Goal: Transaction & Acquisition: Purchase product/service

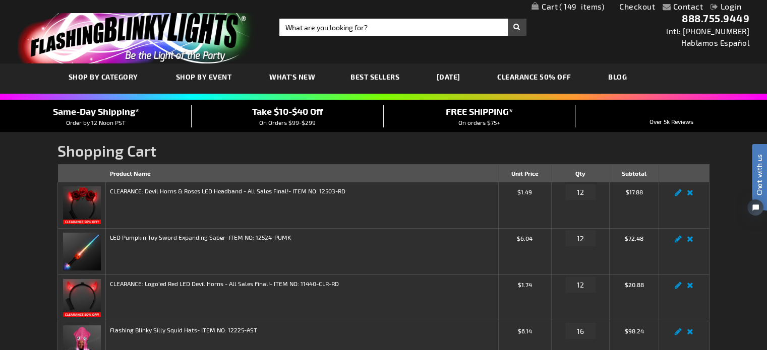
click at [458, 76] on link "[DATE]" at bounding box center [448, 77] width 39 height 34
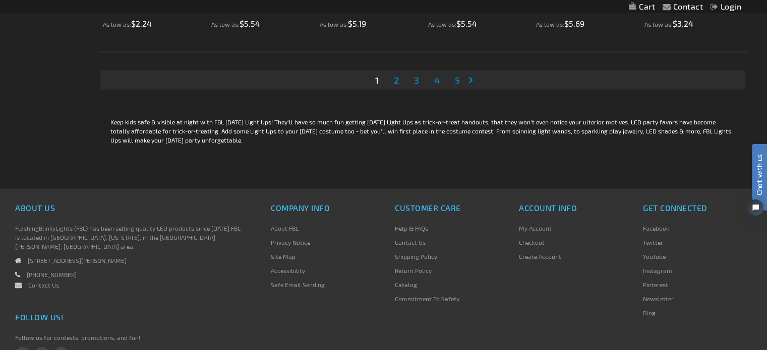
scroll to position [1995, 0]
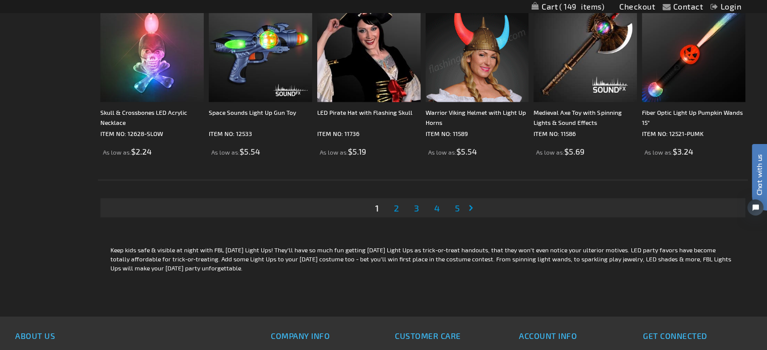
click at [436, 207] on span "4" at bounding box center [437, 208] width 6 height 11
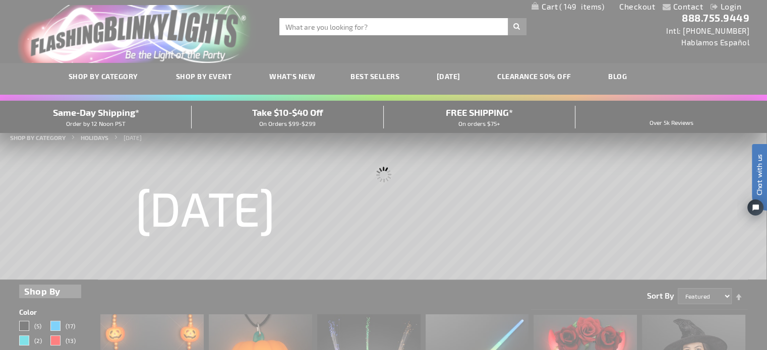
scroll to position [0, 0]
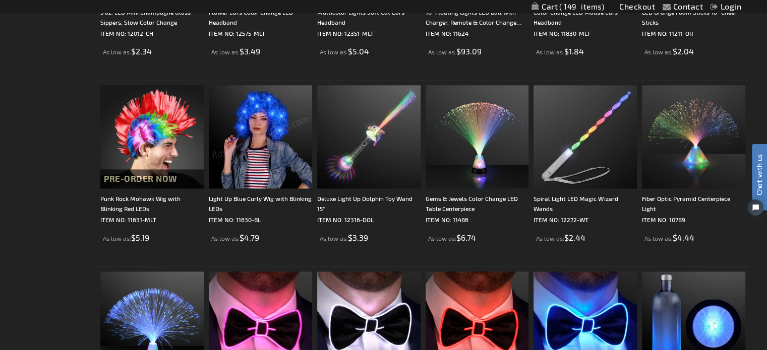
scroll to position [1512, 0]
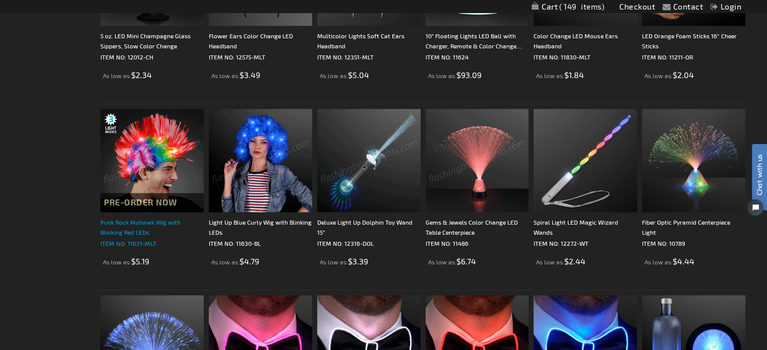
click at [129, 219] on div "Punk Rock Mohawk Wig with Blinking Red LEDs" at bounding box center [151, 227] width 103 height 20
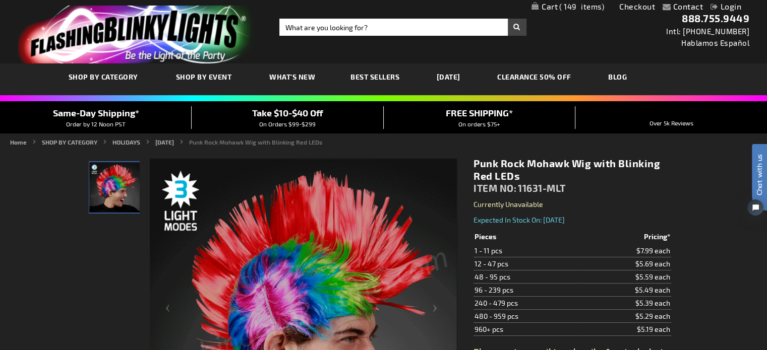
click at [554, 6] on link "My Cart 149 149 items" at bounding box center [567, 7] width 73 height 10
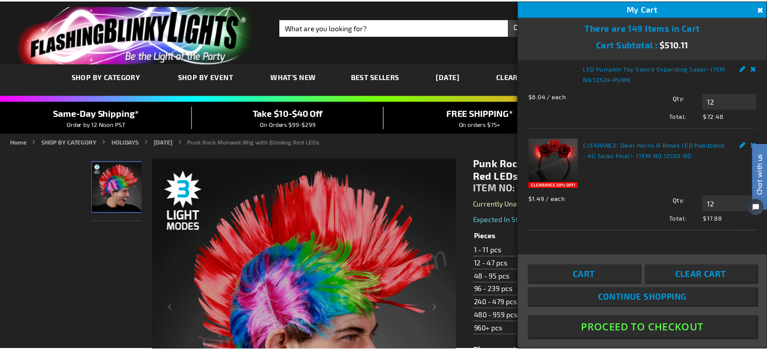
scroll to position [879, 0]
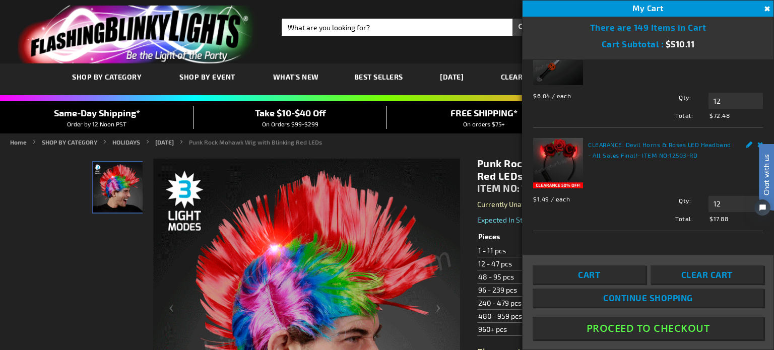
click at [639, 323] on button "Proceed To Checkout" at bounding box center [648, 328] width 231 height 23
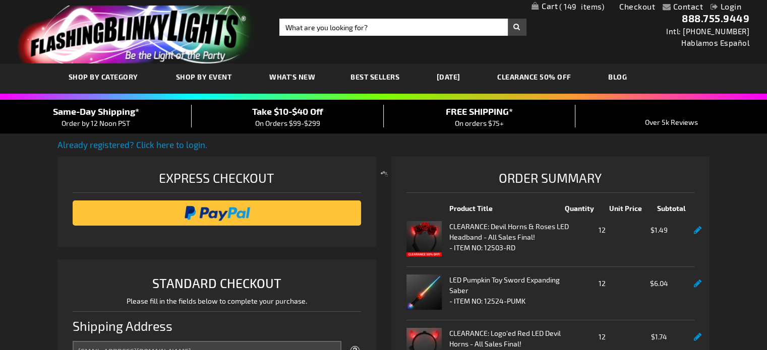
select select "US"
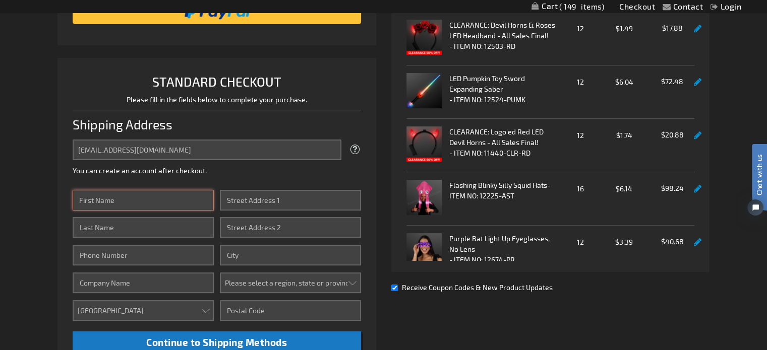
click at [119, 201] on input "First Name" at bounding box center [143, 200] width 141 height 21
type input "Tim"
type input "Carmony"
type input "3174411919"
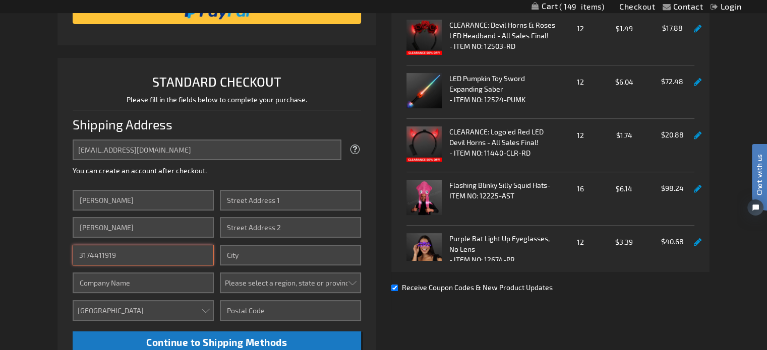
type input "Oak Lake RV Resort"
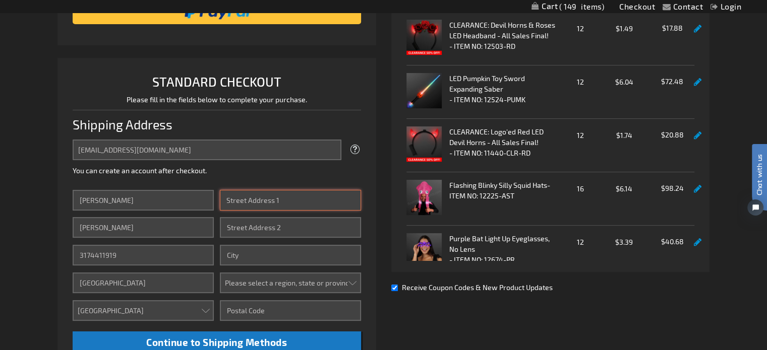
type input "5310 E 900 N"
type input "Crawfordsville"
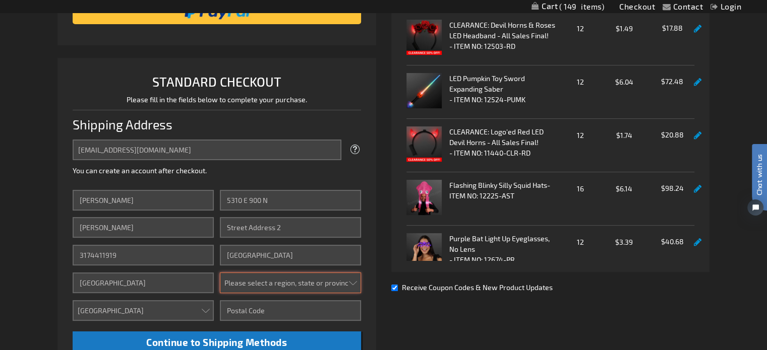
select select "24"
type input "47934"
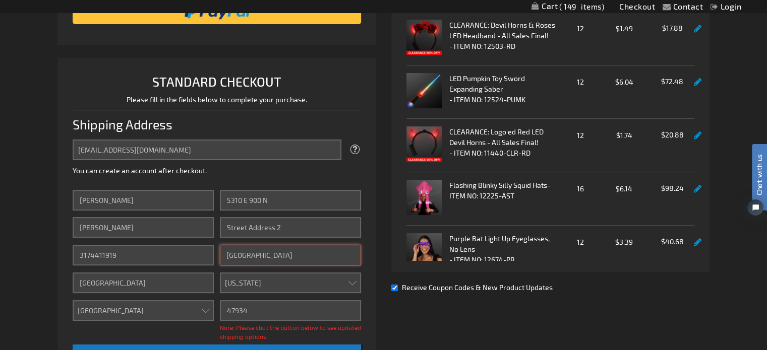
click at [265, 255] on input "Crawfordsville" at bounding box center [290, 255] width 141 height 21
type input "Fair Oaks"
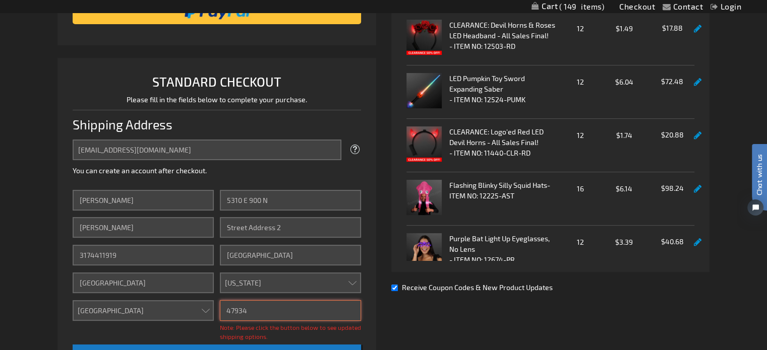
click at [258, 308] on input "47934" at bounding box center [290, 310] width 141 height 21
type input "47943-8027"
click at [371, 247] on li "STANDARD CHECKOUT Please fill in the fields below to complete your purchase. Sh…" at bounding box center [216, 223] width 318 height 331
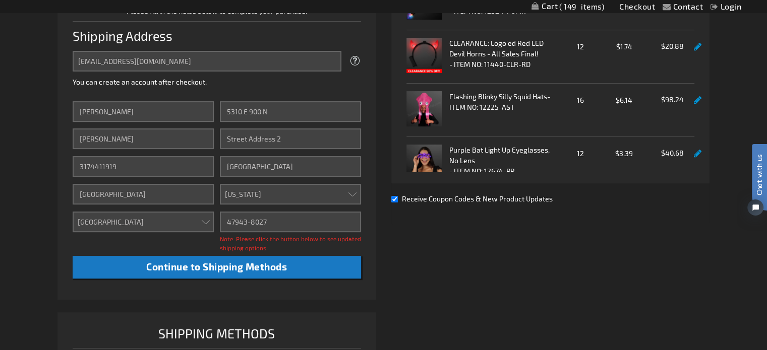
scroll to position [302, 0]
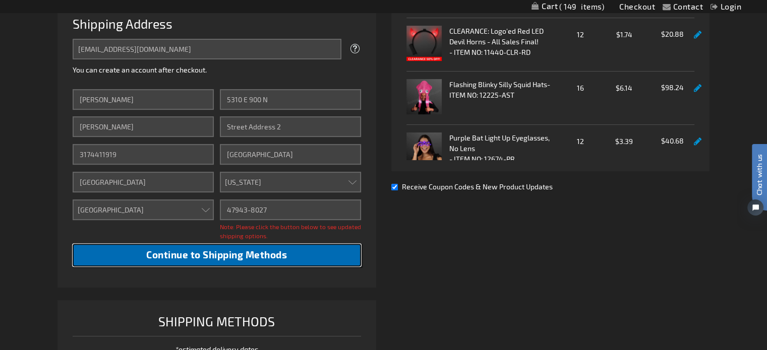
click at [191, 257] on span "Continue to Shipping Methods" at bounding box center [216, 255] width 141 height 12
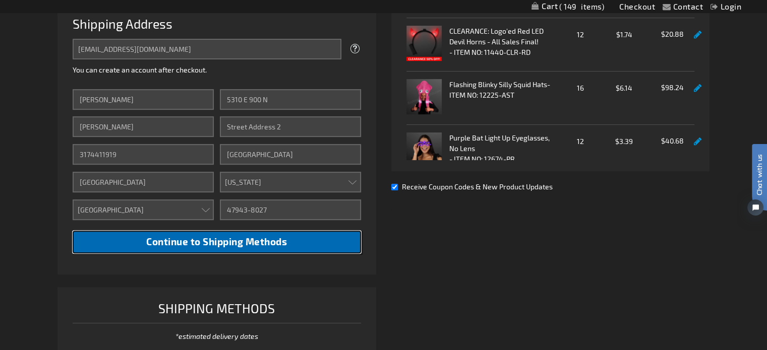
click at [219, 243] on span "Continue to Shipping Methods" at bounding box center [216, 242] width 141 height 12
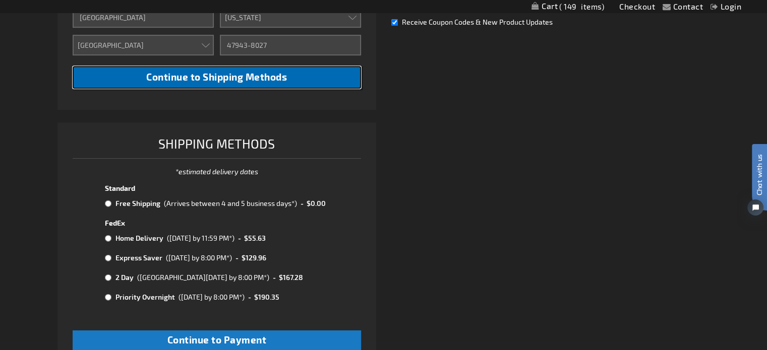
scroll to position [504, 0]
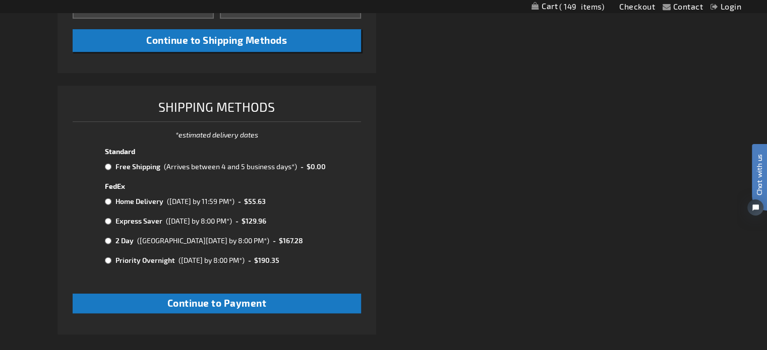
click at [106, 165] on input "radio" at bounding box center [108, 167] width 7 height 8
radio input "true"
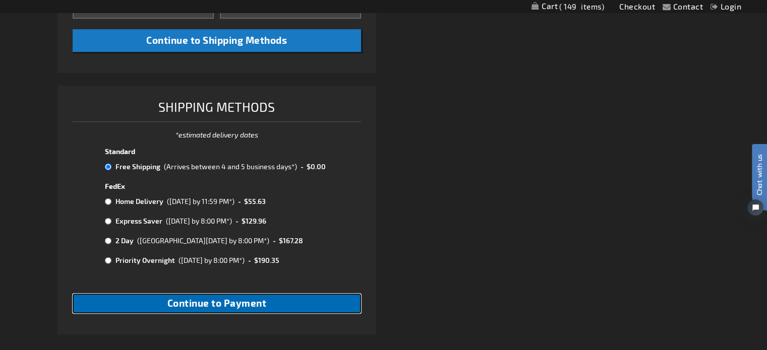
click at [209, 302] on span "Continue to Payment" at bounding box center [216, 303] width 99 height 12
checkbox input "true"
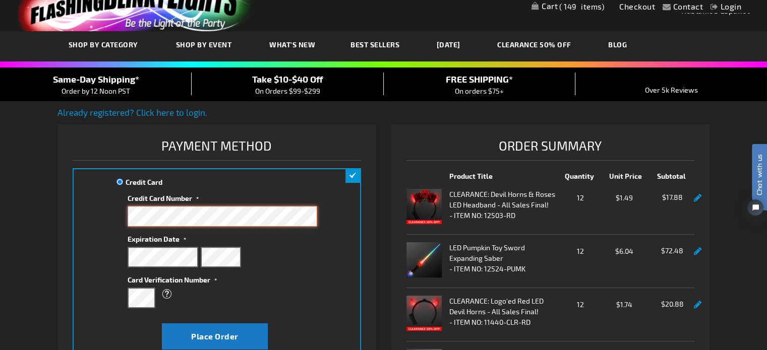
scroll to position [101, 0]
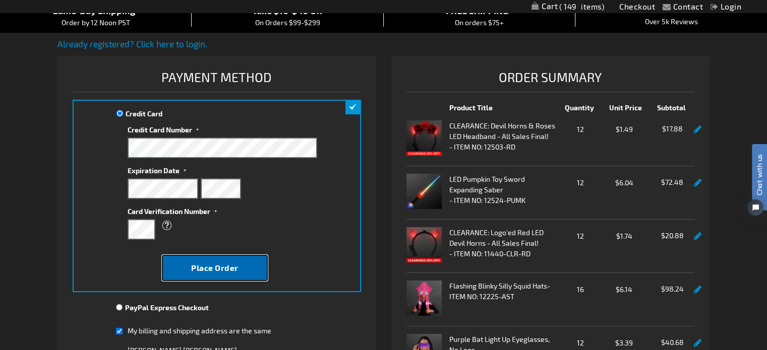
click at [222, 266] on span "Place Order" at bounding box center [214, 268] width 47 height 10
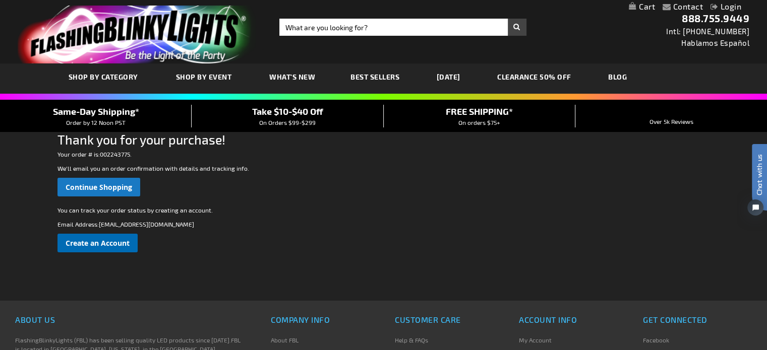
click at [83, 242] on span "Create an Account" at bounding box center [98, 243] width 64 height 10
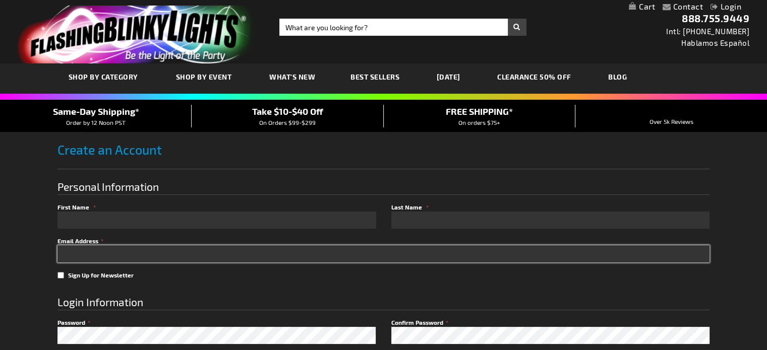
type input "[EMAIL_ADDRESS][DOMAIN_NAME]"
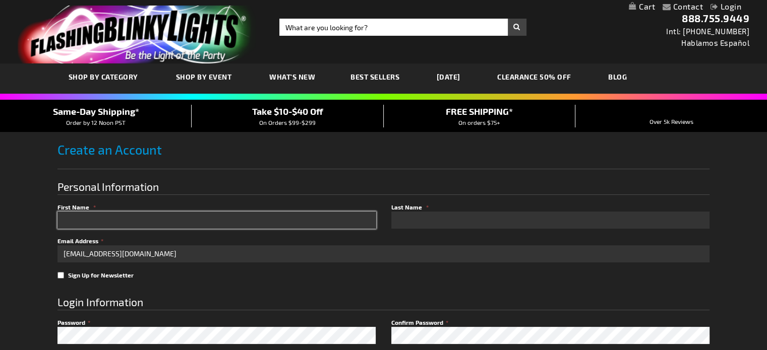
click at [99, 222] on input "First Name" at bounding box center [216, 220] width 318 height 17
type input "[PERSON_NAME]"
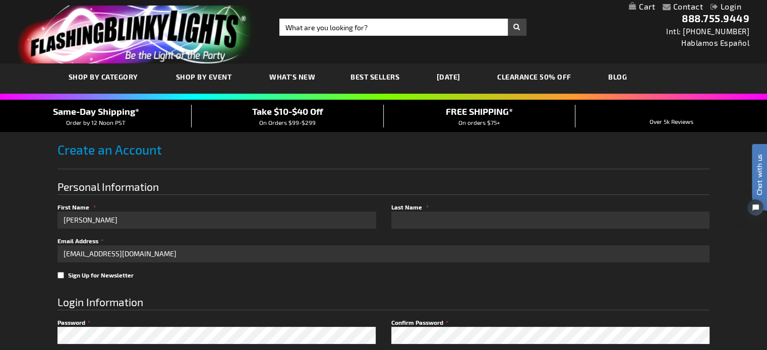
type input "[PERSON_NAME]"
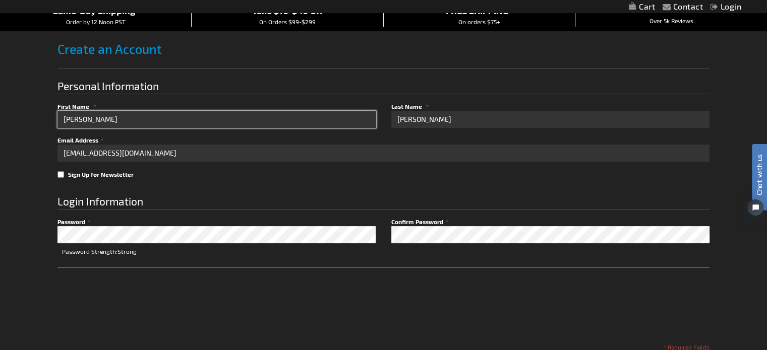
scroll to position [151, 0]
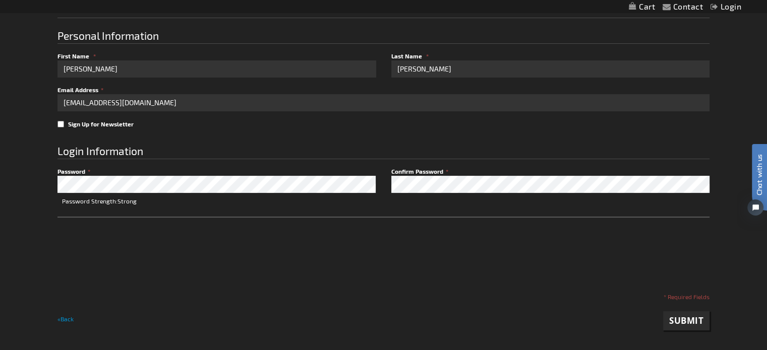
checkbox input "true"
click at [676, 318] on span "Submit" at bounding box center [686, 321] width 34 height 12
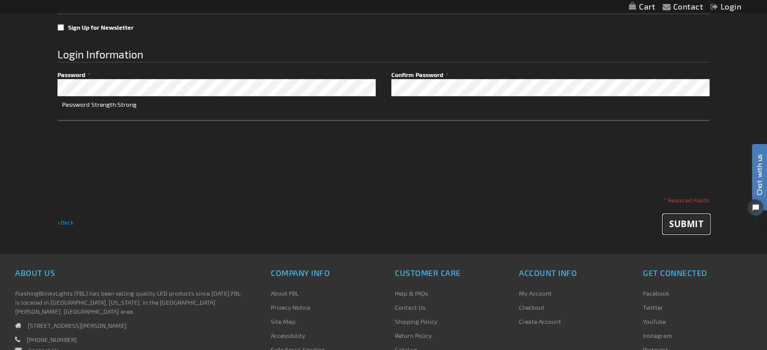
scroll to position [252, 0]
